Goal: Navigation & Orientation: Find specific page/section

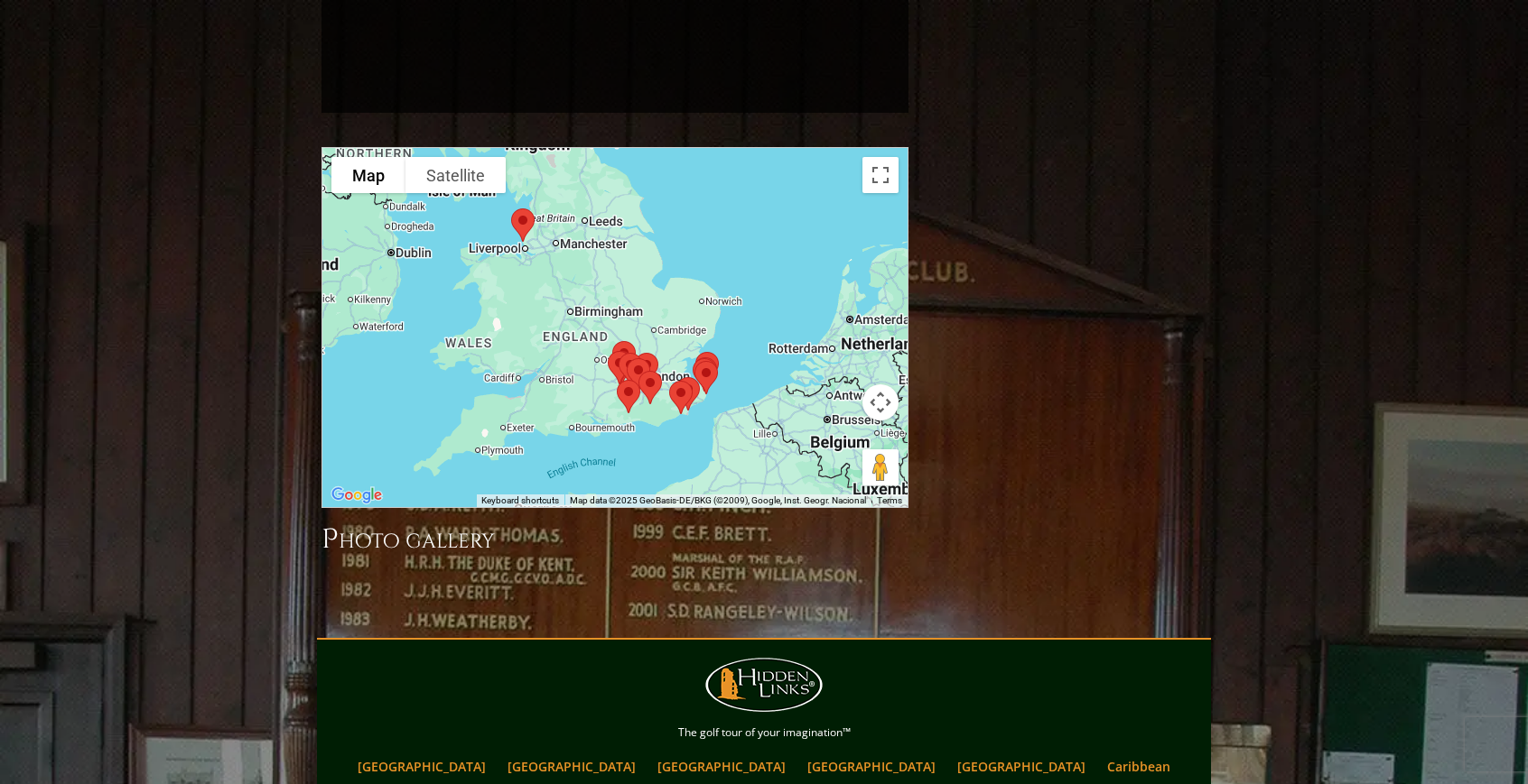
scroll to position [1840, 0]
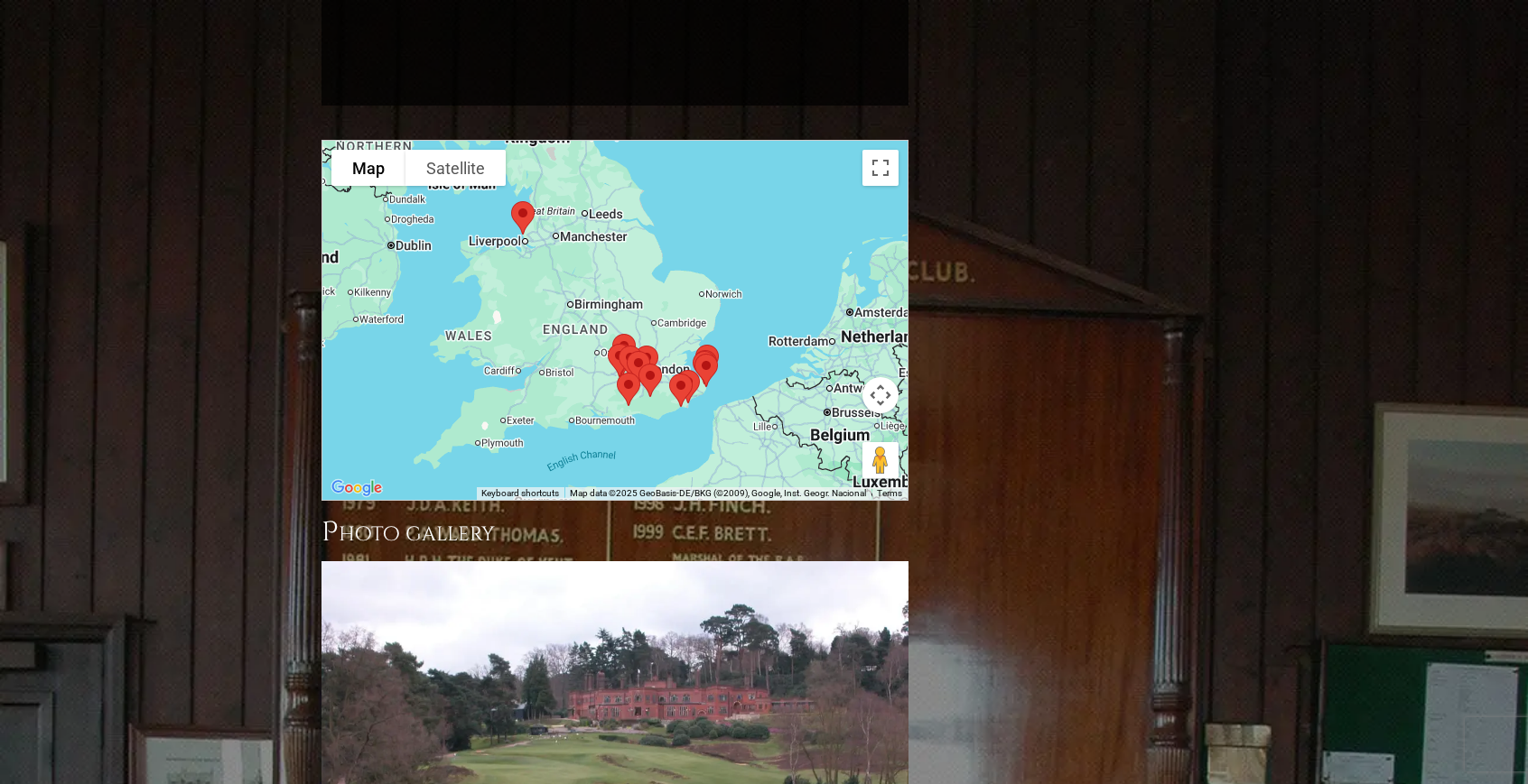
click at [679, 367] on img at bounding box center [680, 391] width 38 height 48
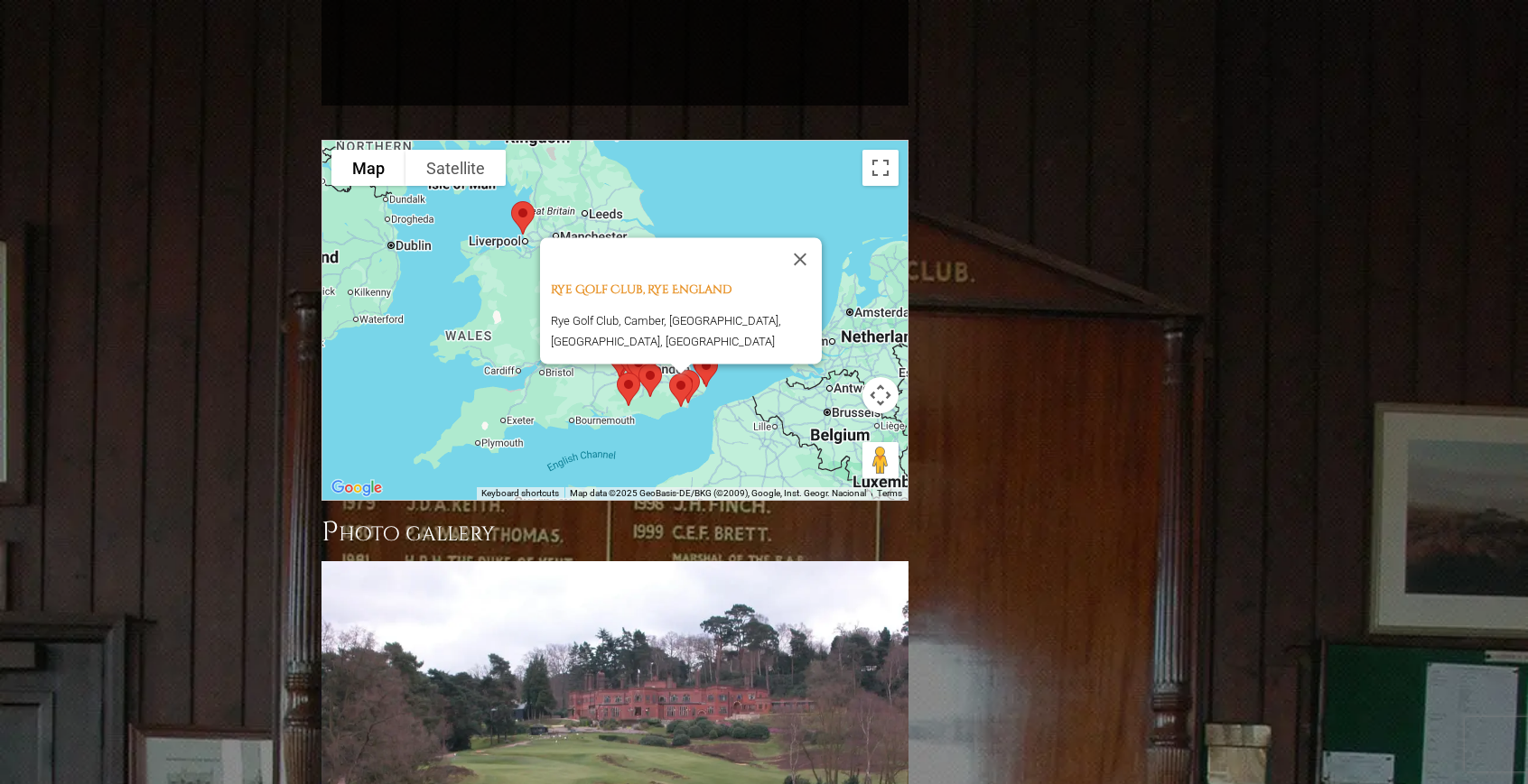
click at [721, 322] on div "To navigate, press the arrow keys. [GEOGRAPHIC_DATA], [GEOGRAPHIC_DATA], [GEOGR…" at bounding box center [615, 319] width 585 height 359
click at [721, 322] on div "[GEOGRAPHIC_DATA], [GEOGRAPHIC_DATA], [GEOGRAPHIC_DATA], [GEOGRAPHIC_DATA], [GE…" at bounding box center [615, 319] width 585 height 359
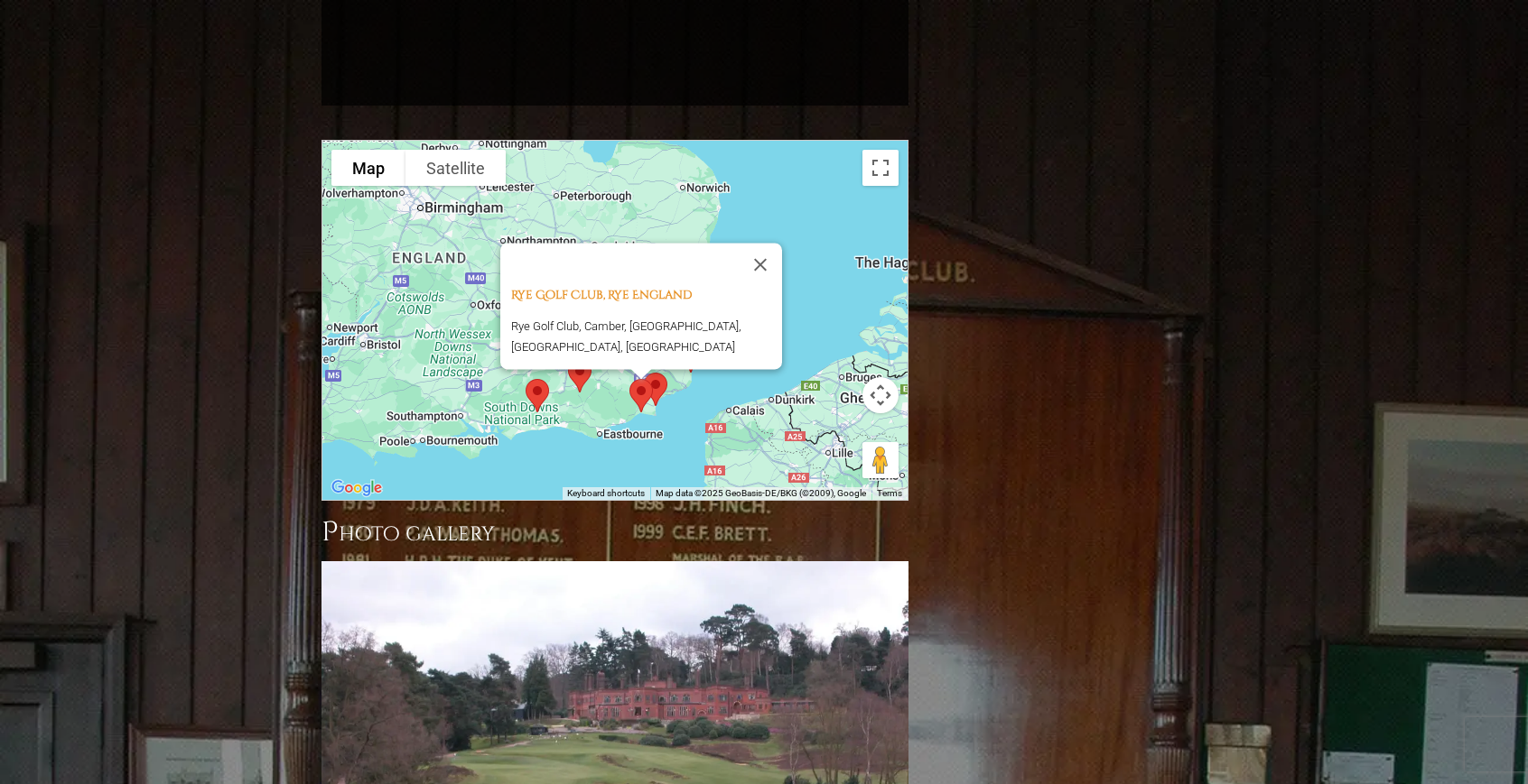
click at [741, 344] on div "[GEOGRAPHIC_DATA], [GEOGRAPHIC_DATA], [GEOGRAPHIC_DATA], [GEOGRAPHIC_DATA], [GE…" at bounding box center [615, 319] width 585 height 359
click at [649, 372] on img at bounding box center [641, 396] width 38 height 48
click at [643, 372] on img at bounding box center [641, 396] width 38 height 48
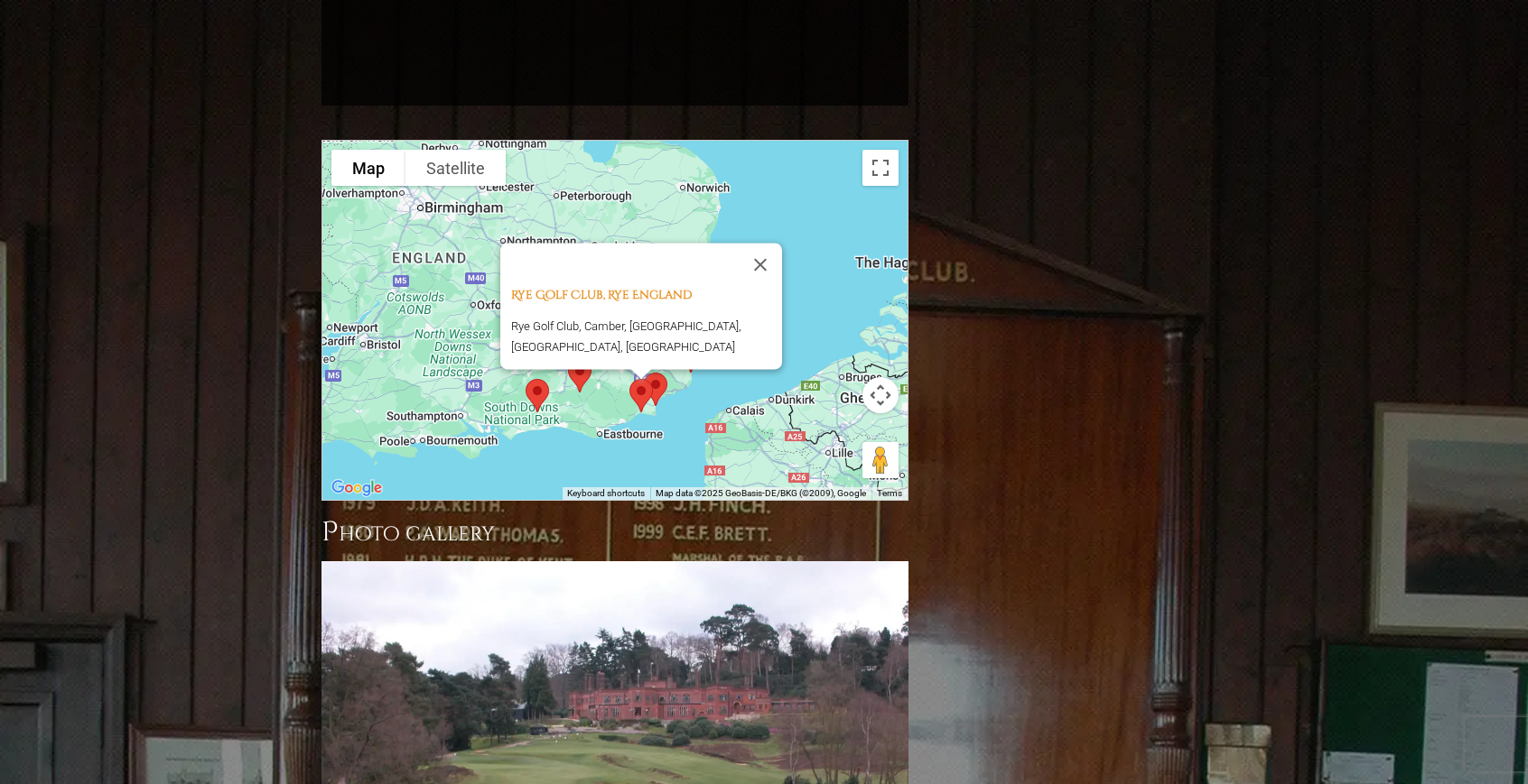
click at [643, 372] on img at bounding box center [641, 396] width 38 height 48
click at [584, 341] on div "To navigate, press the arrow keys. [GEOGRAPHIC_DATA], [GEOGRAPHIC_DATA], [GEOGR…" at bounding box center [615, 319] width 585 height 359
click at [584, 341] on div "[GEOGRAPHIC_DATA], [GEOGRAPHIC_DATA], [GEOGRAPHIC_DATA], [GEOGRAPHIC_DATA], [GE…" at bounding box center [615, 319] width 585 height 359
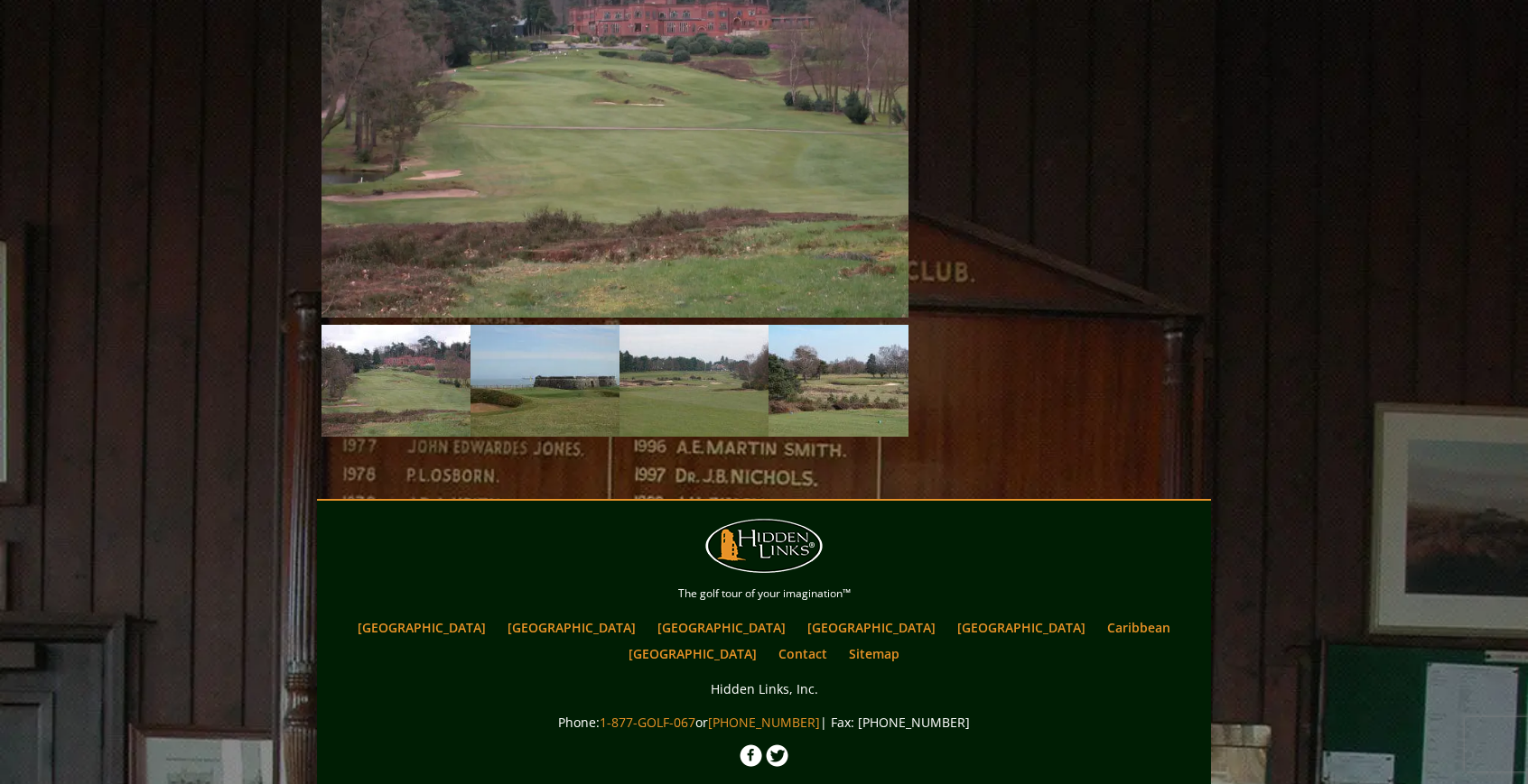
scroll to position [2547, 0]
